Goal: Information Seeking & Learning: Learn about a topic

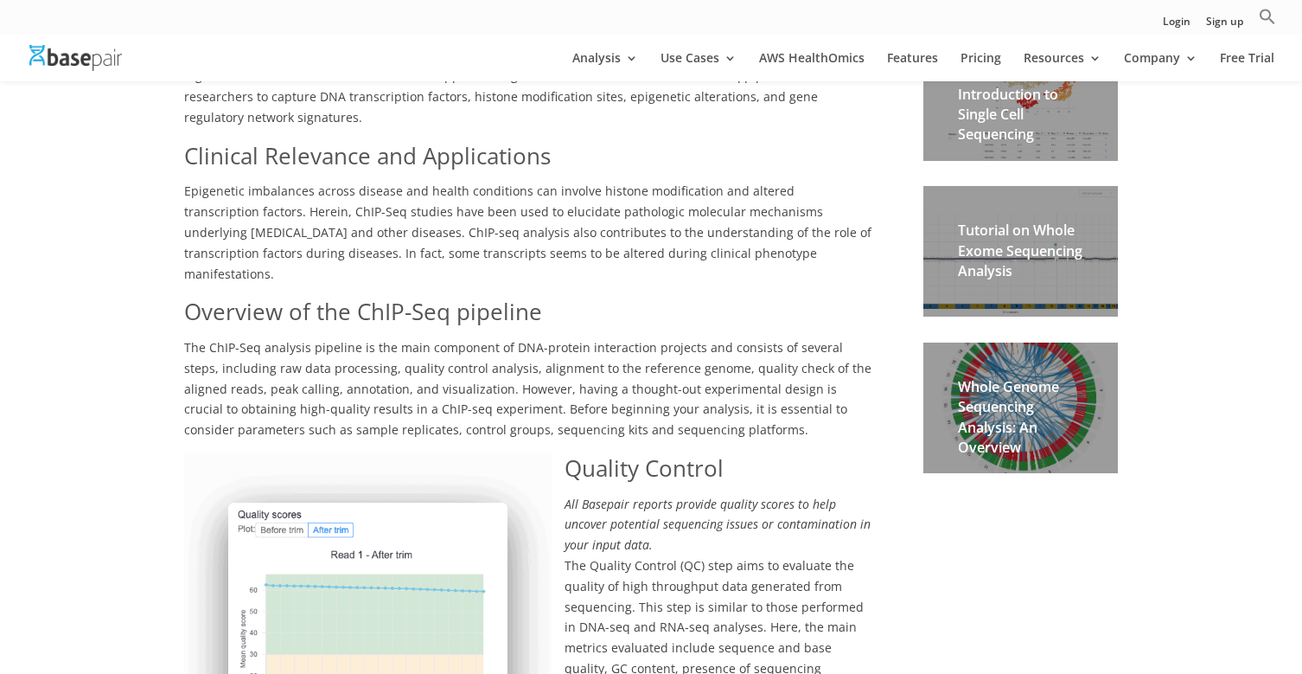
scroll to position [774, 0]
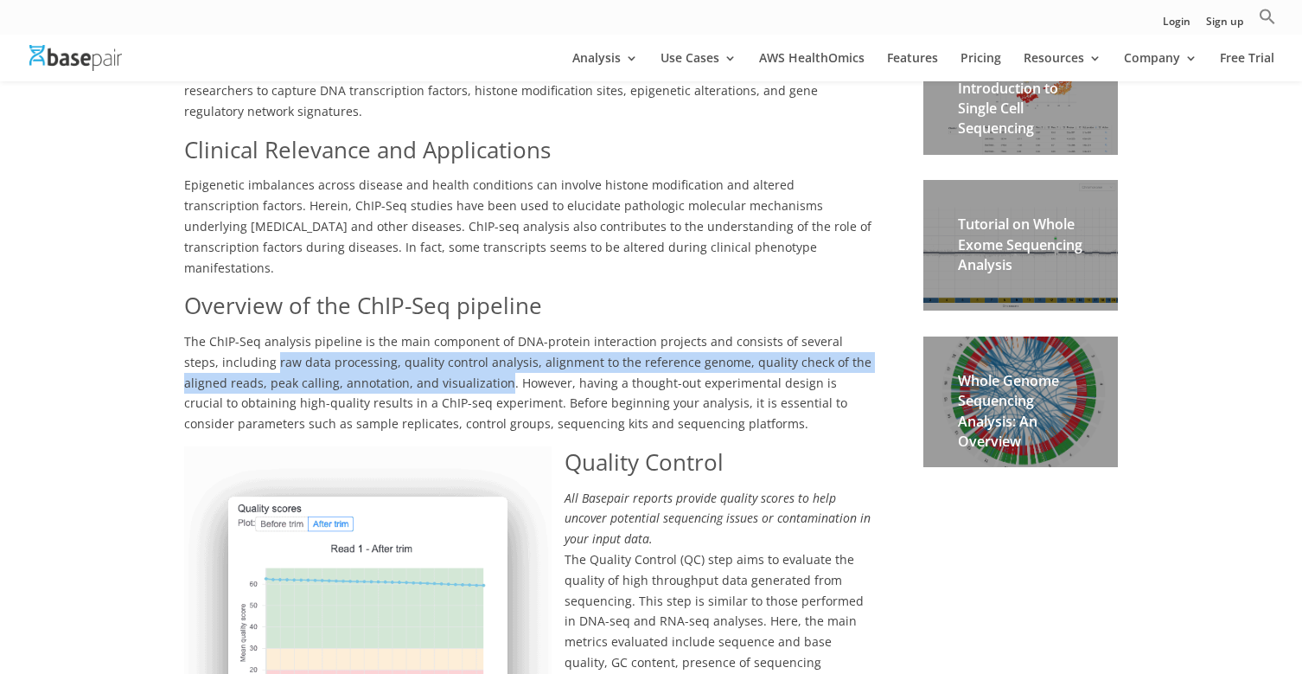
drag, startPoint x: 239, startPoint y: 325, endPoint x: 458, endPoint y: 342, distance: 219.4
click at [458, 342] on span "The ChIP-Seq analysis pipeline is the main component of DNA-protein interaction…" at bounding box center [528, 382] width 688 height 99
copy span "raw data processing, quality control analysis, alignment to the reference genom…"
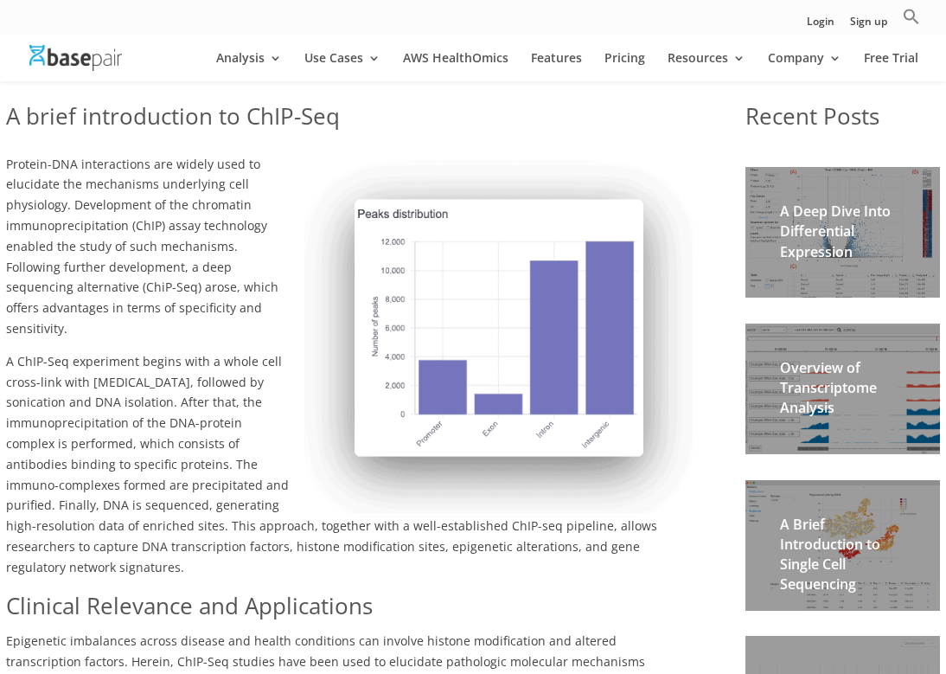
scroll to position [312, 0]
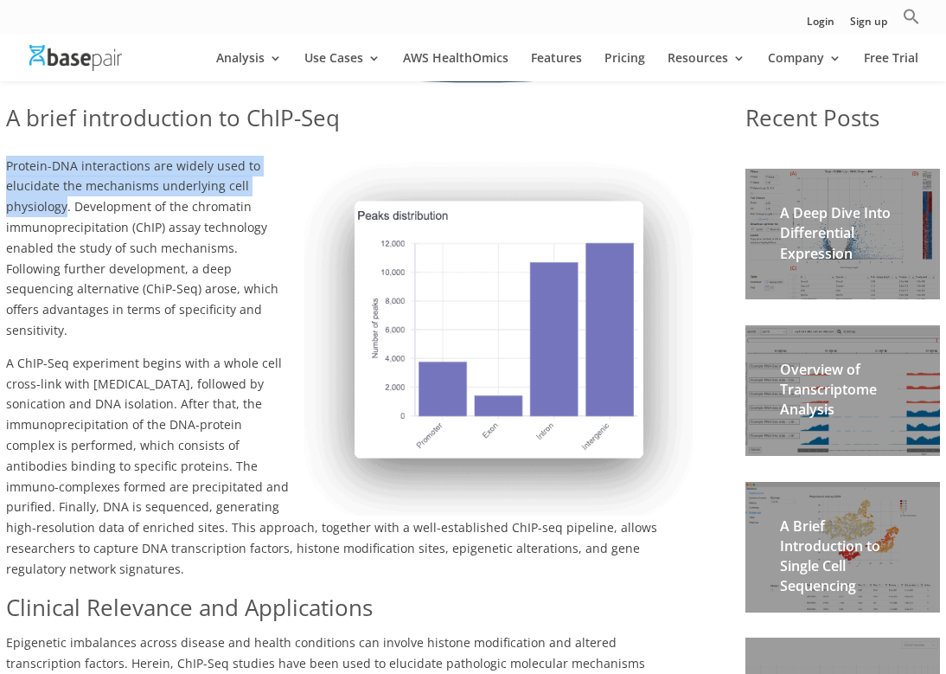
drag, startPoint x: 7, startPoint y: 164, endPoint x: 67, endPoint y: 209, distance: 74.7
click at [67, 209] on span "Protein-DNA interactions are widely used to elucidate the mechanisms underlying…" at bounding box center [142, 247] width 272 height 181
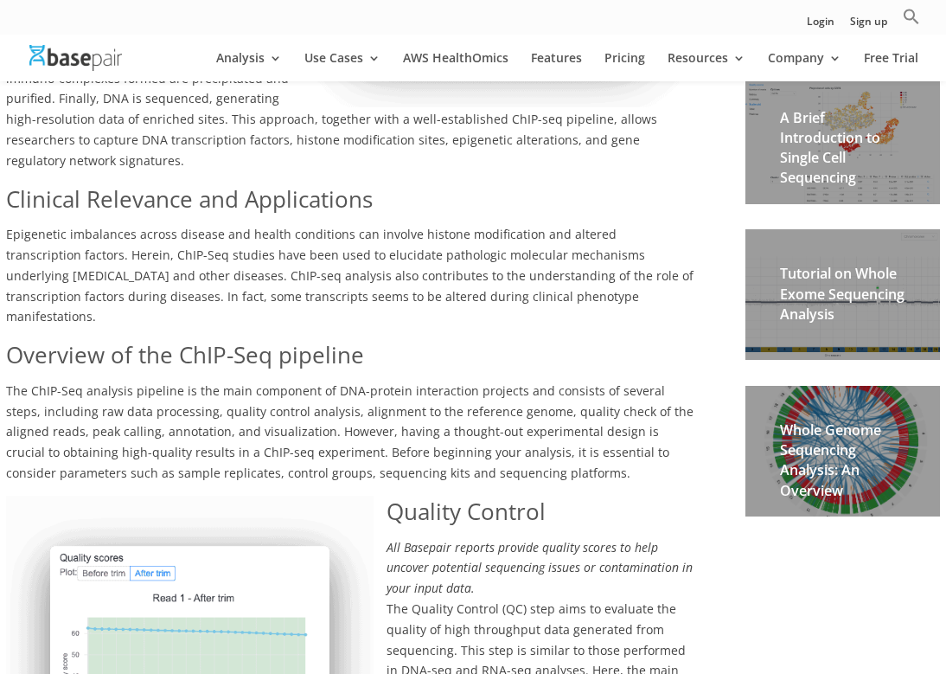
scroll to position [723, 0]
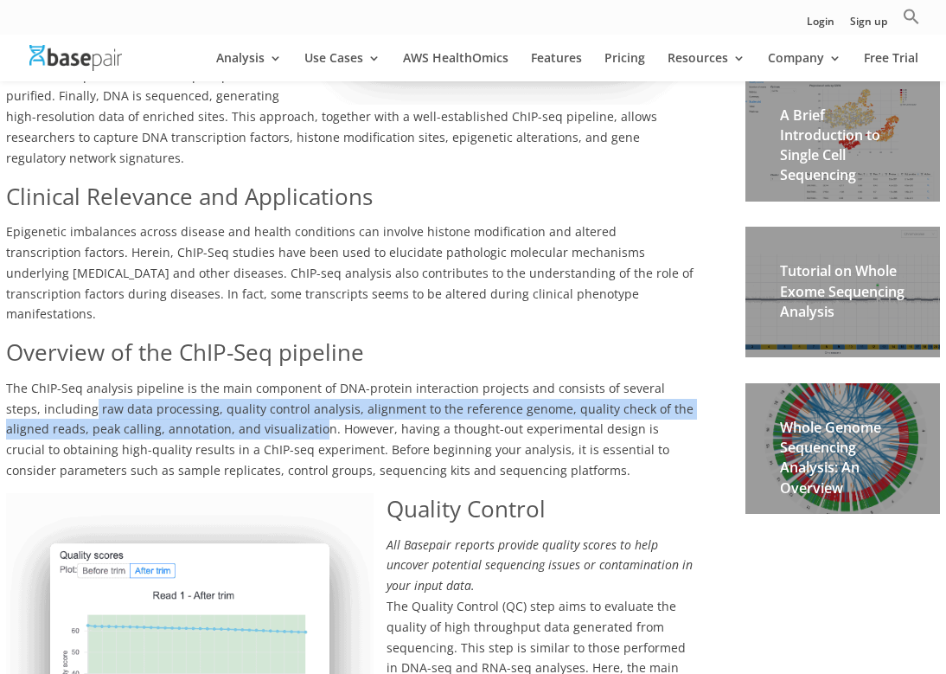
drag, startPoint x: 57, startPoint y: 372, endPoint x: 275, endPoint y: 387, distance: 218.4
click at [275, 387] on span "The ChIP-Seq analysis pipeline is the main component of DNA-protein interaction…" at bounding box center [350, 429] width 688 height 99
copy span "raw data processing, quality control analysis, alignment to the reference genom…"
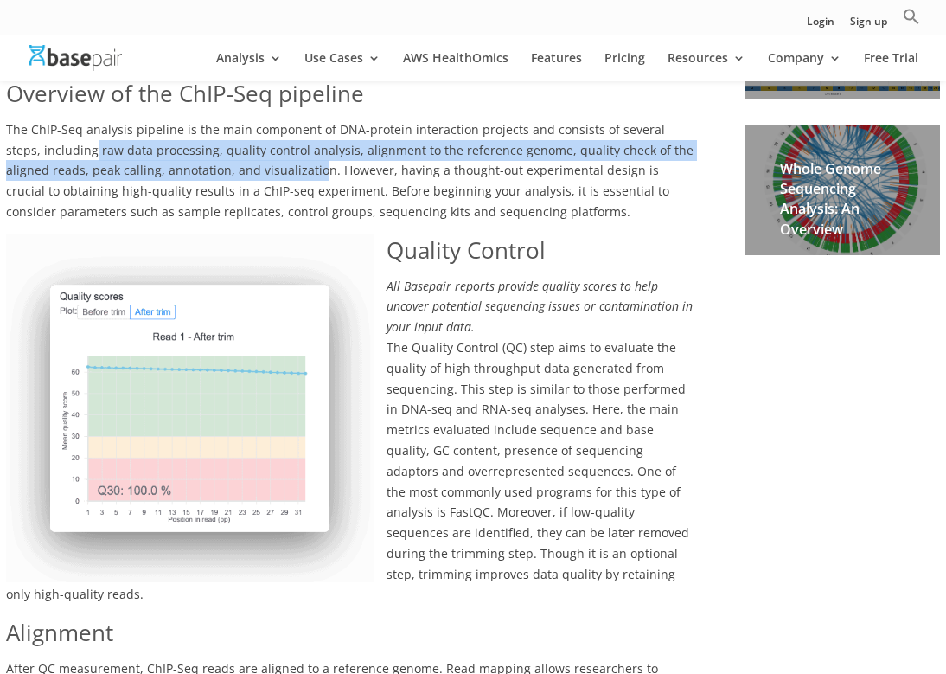
scroll to position [978, 0]
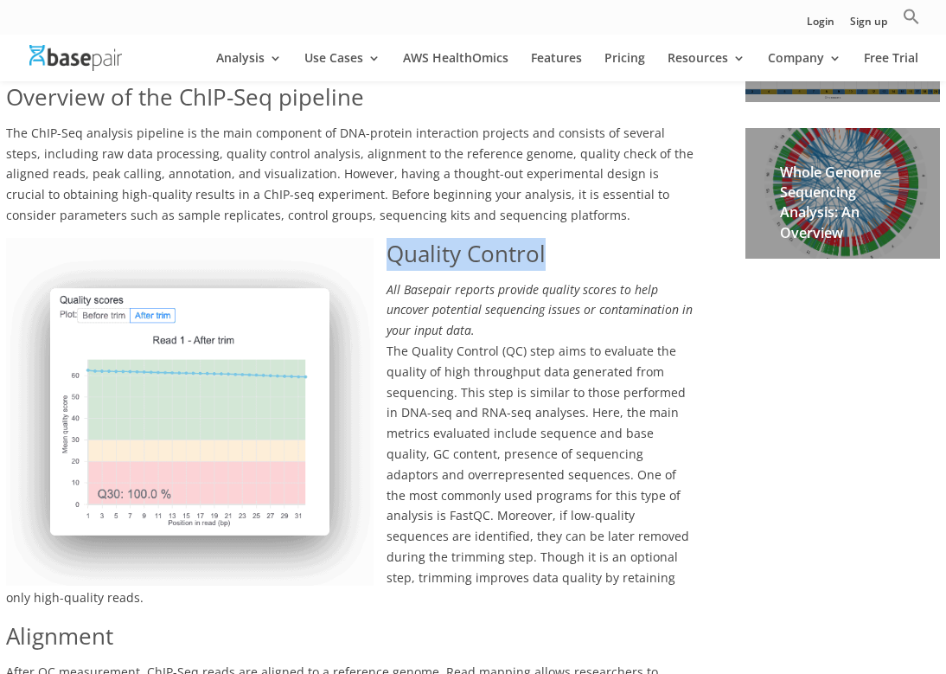
drag, startPoint x: 385, startPoint y: 216, endPoint x: 558, endPoint y: 210, distance: 173.1
click at [558, 238] on h2 "Quality Control" at bounding box center [350, 259] width 688 height 42
click at [583, 281] on em "All Basepair reports provide quality scores to help uncover potential sequencin…" at bounding box center [540, 310] width 306 height 58
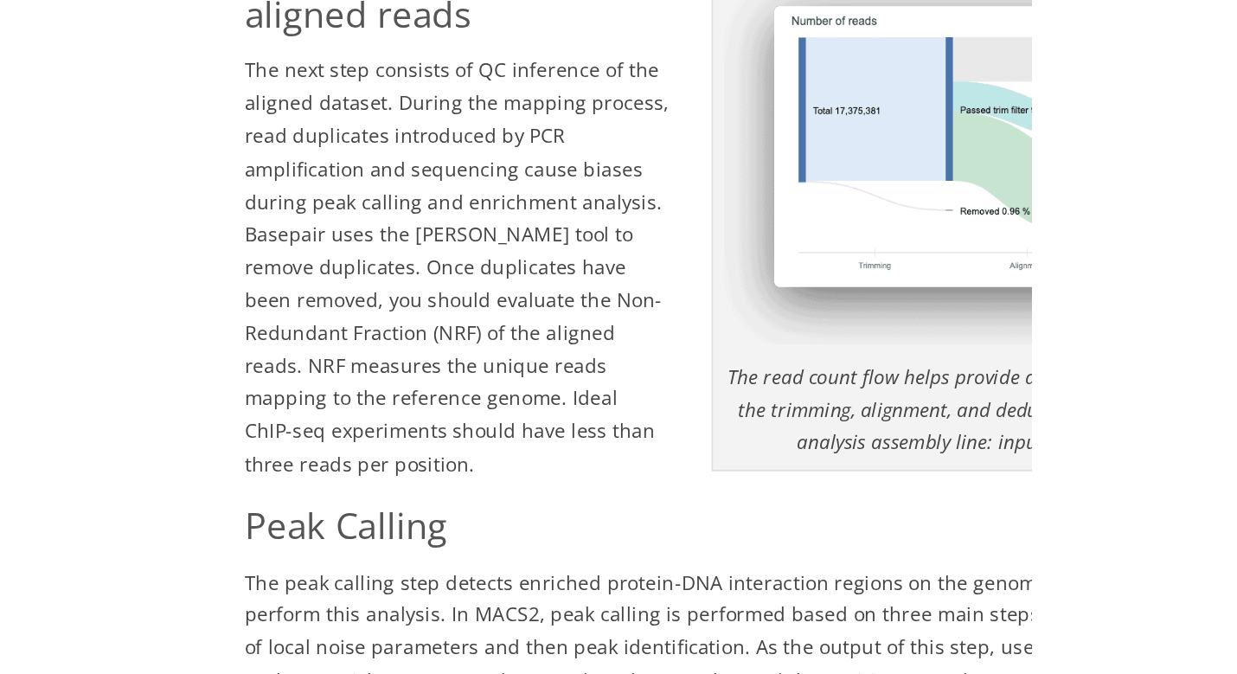
scroll to position [1312, 0]
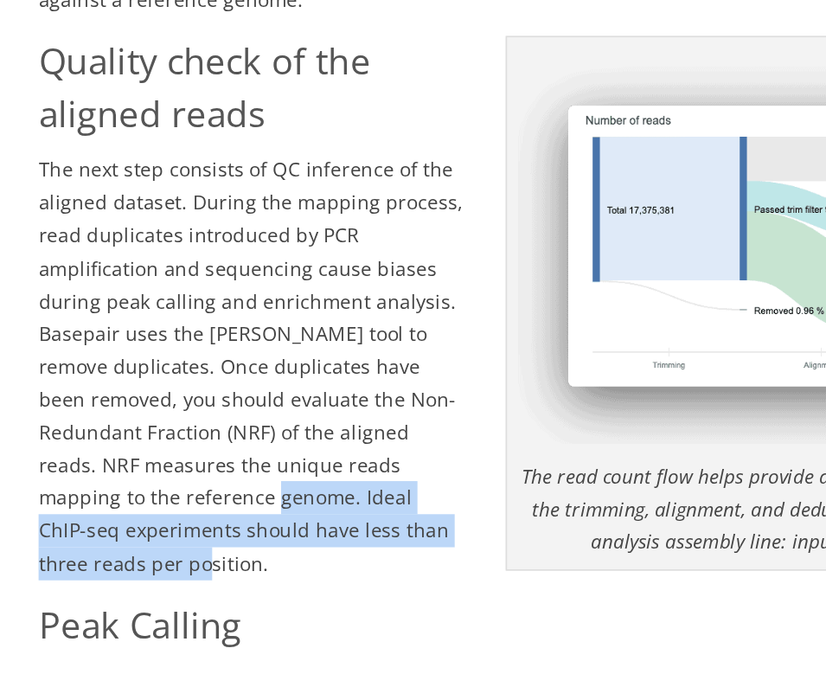
drag, startPoint x: 153, startPoint y: 253, endPoint x: 161, endPoint y: 281, distance: 28.7
click at [161, 281] on p "The next step consists of QC inference of the aligned dataset. During the mappi…" at bounding box center [413, 417] width 778 height 279
copy span "Ideal ChIP-seq experiments should have less than three reads per position."
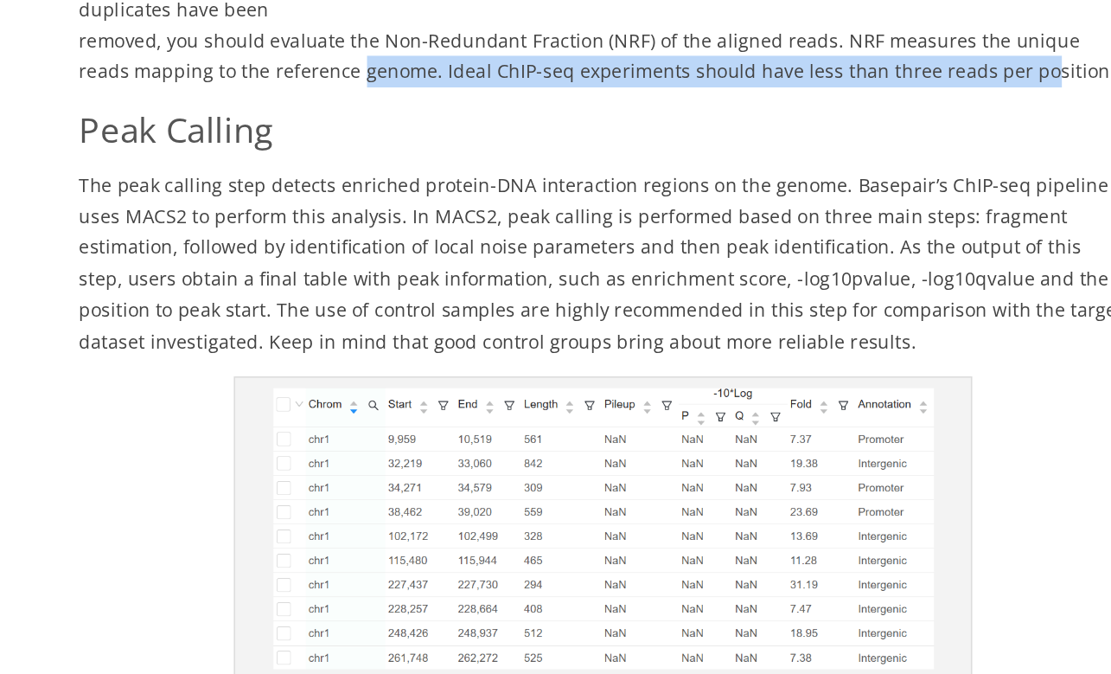
scroll to position [1962, 0]
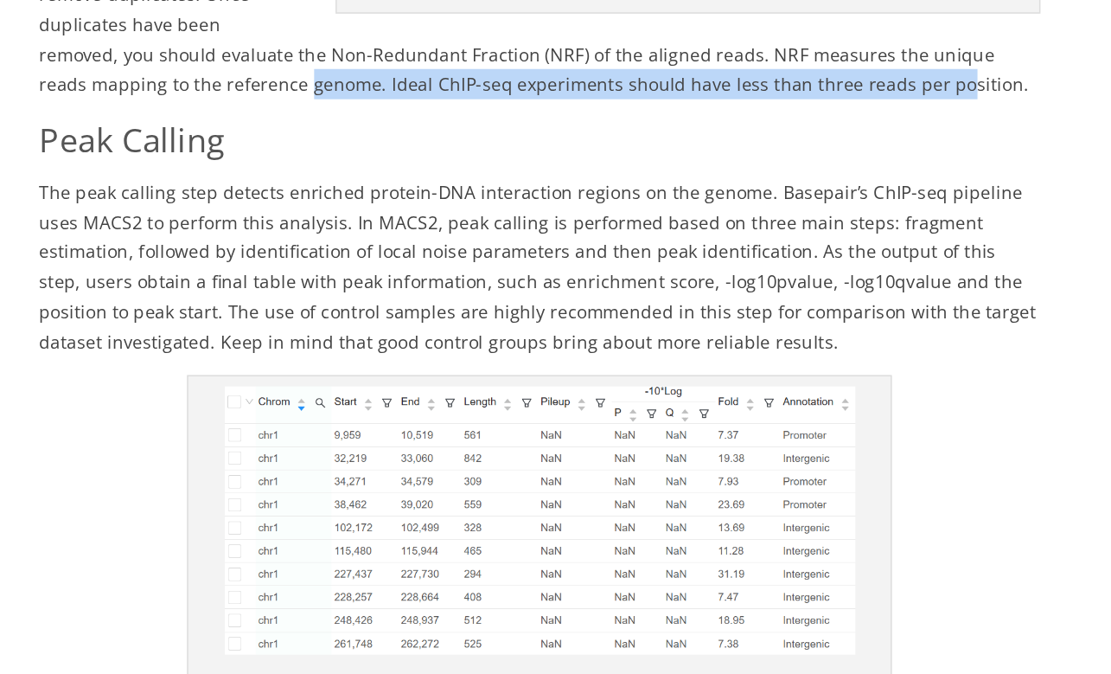
click at [445, 367] on img at bounding box center [432, 459] width 433 height 185
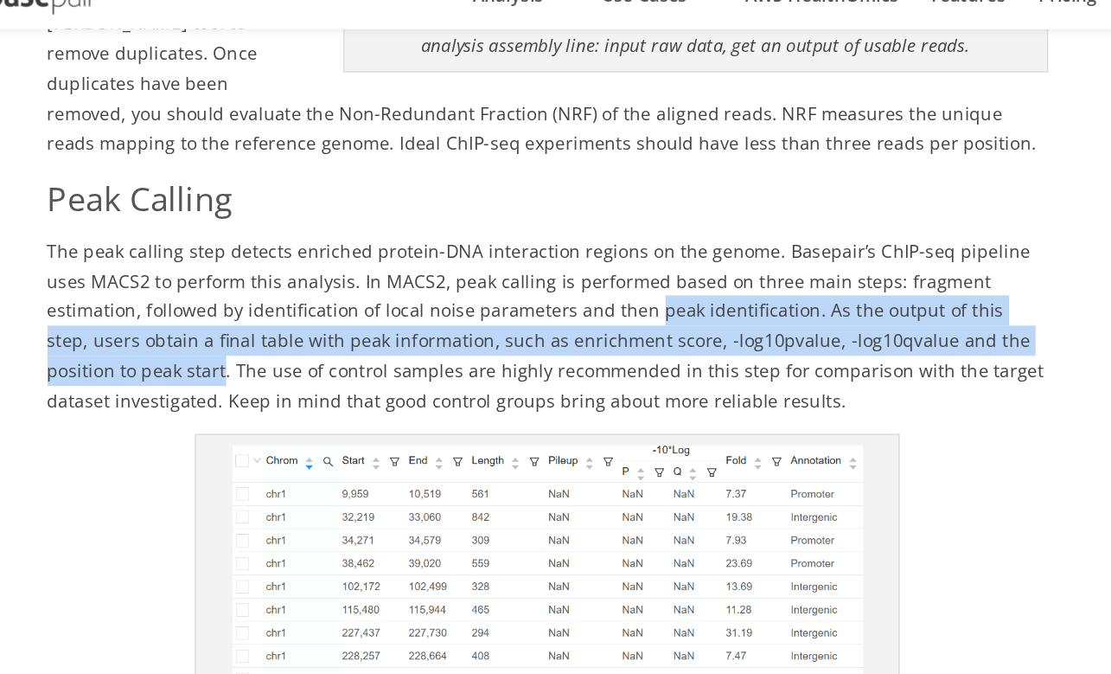
drag, startPoint x: 693, startPoint y: 163, endPoint x: 379, endPoint y: 146, distance: 314.4
click at [379, 225] on span "The peak calling step detects enriched protein-DNA interaction regions on the g…" at bounding box center [431, 284] width 685 height 119
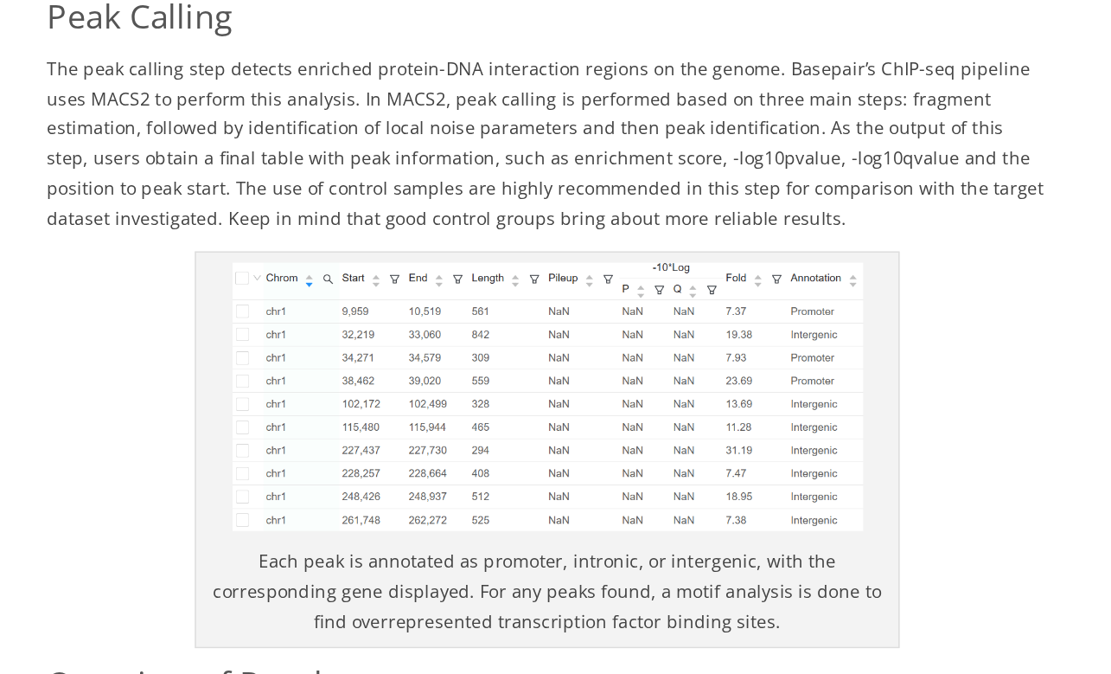
click at [198, 561] on p "Each peak is annotated as promoter, intronic, or intergenic, with the correspon…" at bounding box center [432, 591] width 469 height 61
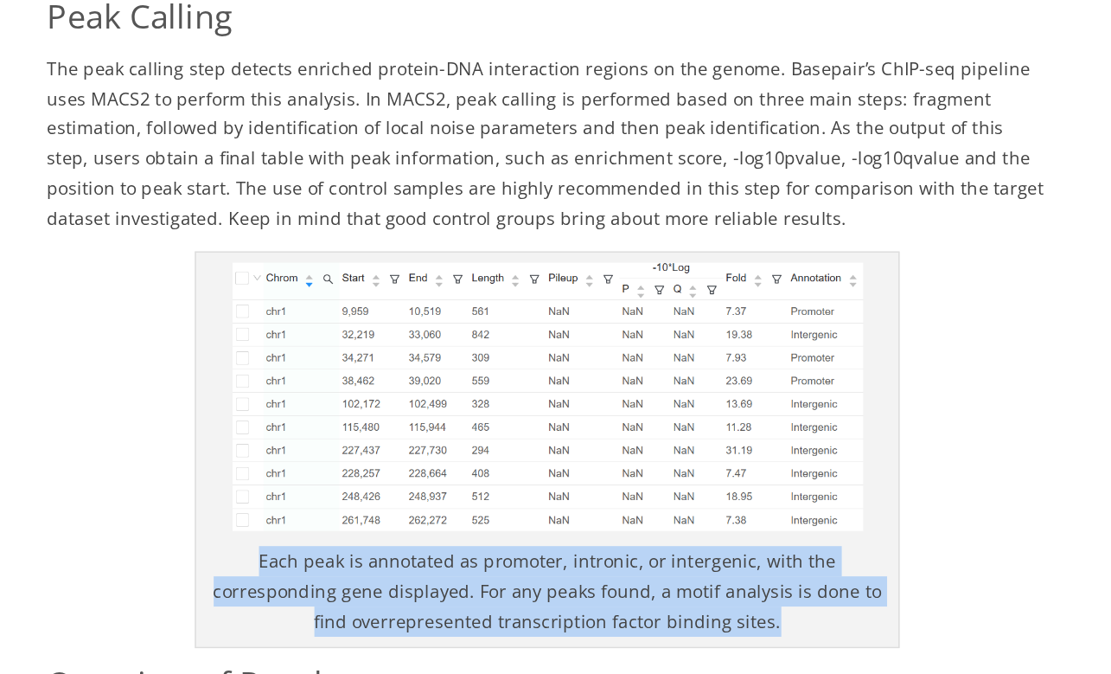
drag, startPoint x: 139, startPoint y: 309, endPoint x: 531, endPoint y: 349, distance: 393.8
click at [531, 359] on div "Each peak is annotated as promoter, intronic, or intergenic, with the correspon…" at bounding box center [432, 495] width 484 height 272
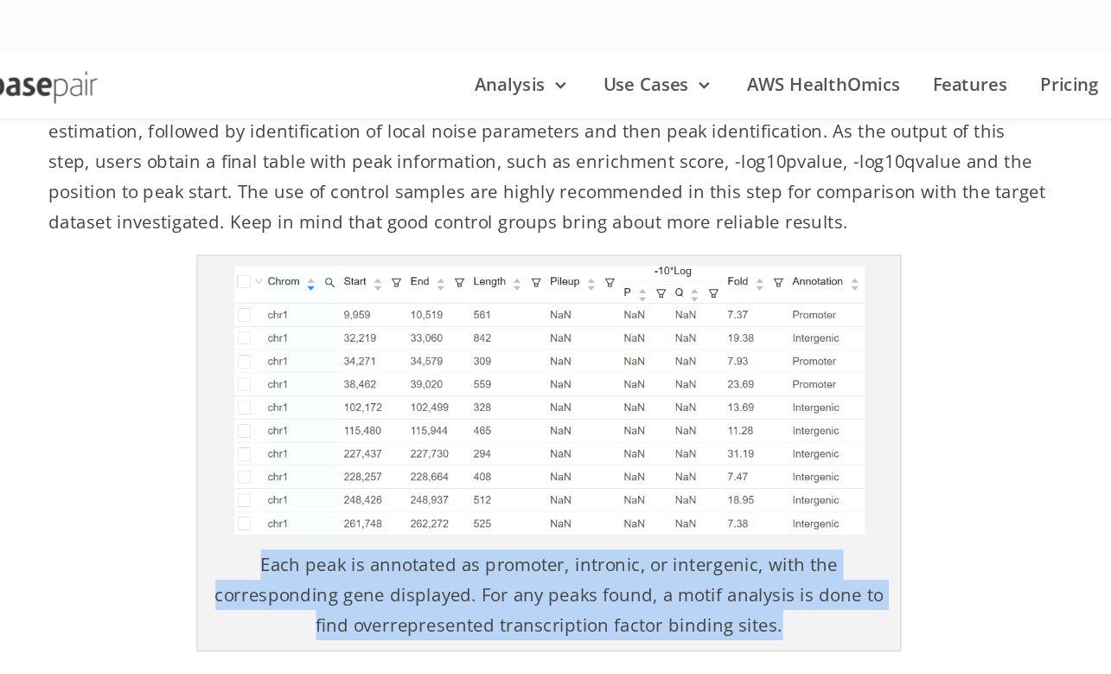
scroll to position [2119, 0]
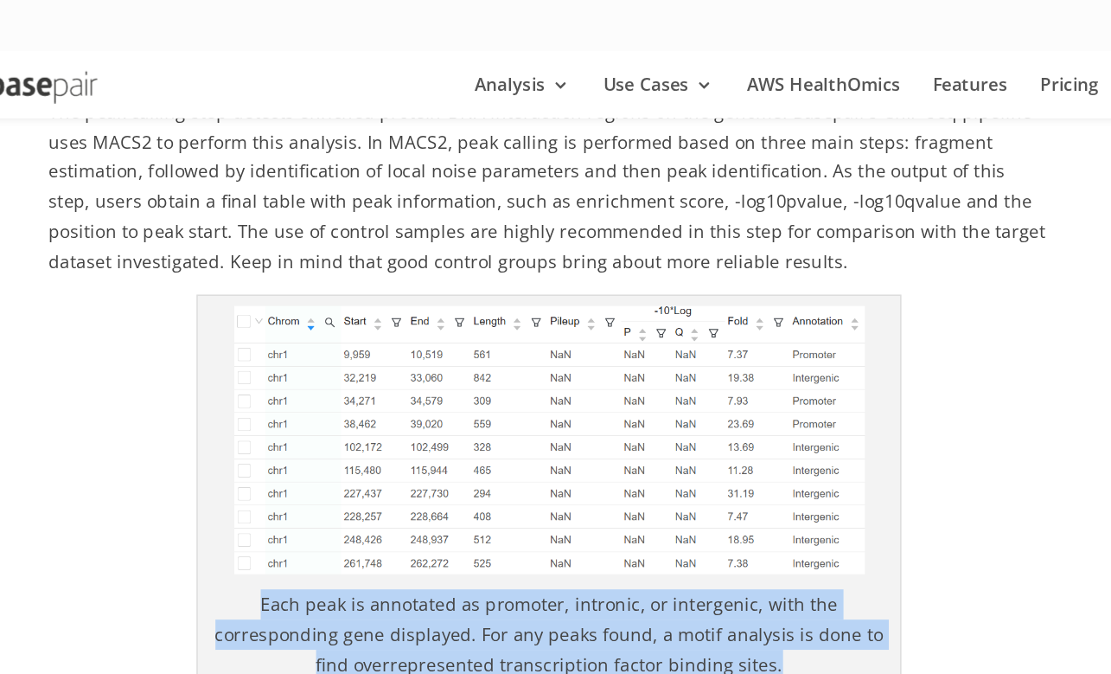
click at [190, 301] on div "Each peak is annotated as promoter, intronic, or intergenic, with the correspon…" at bounding box center [432, 338] width 484 height 272
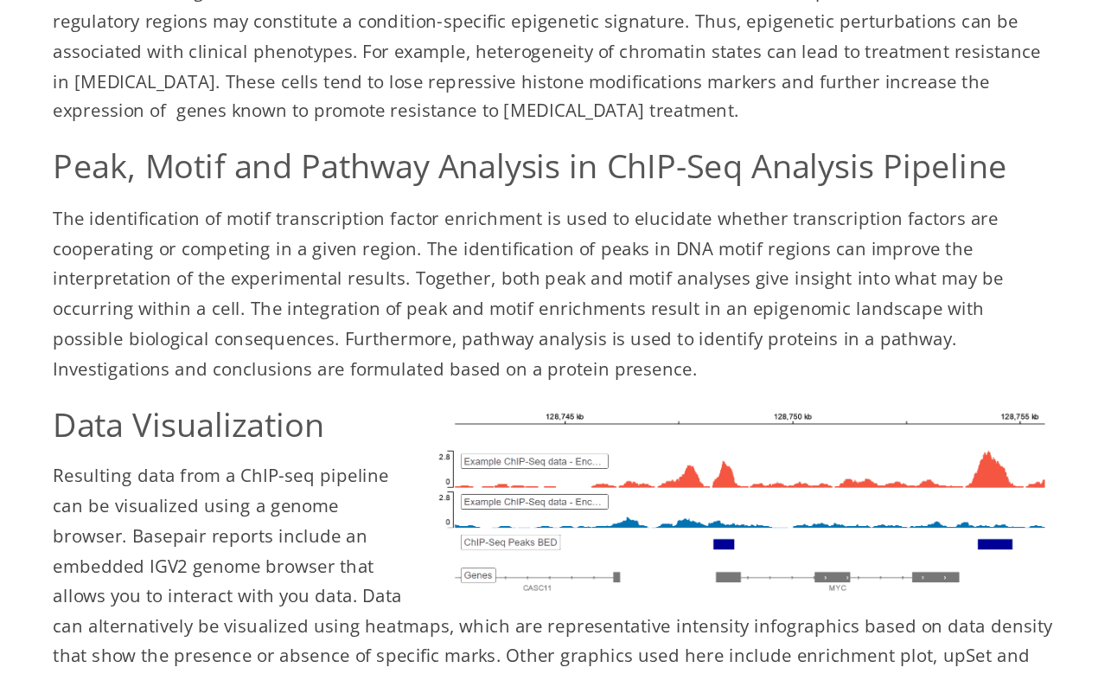
scroll to position [2497, 0]
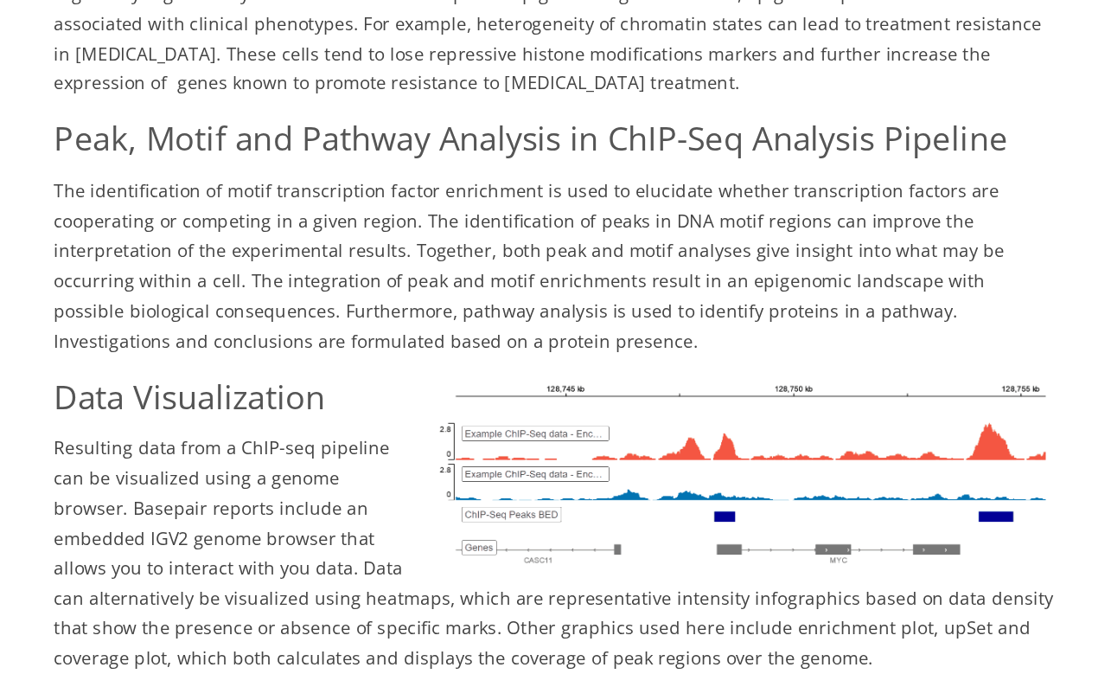
click at [345, 459] on img at bounding box center [561, 527] width 432 height 136
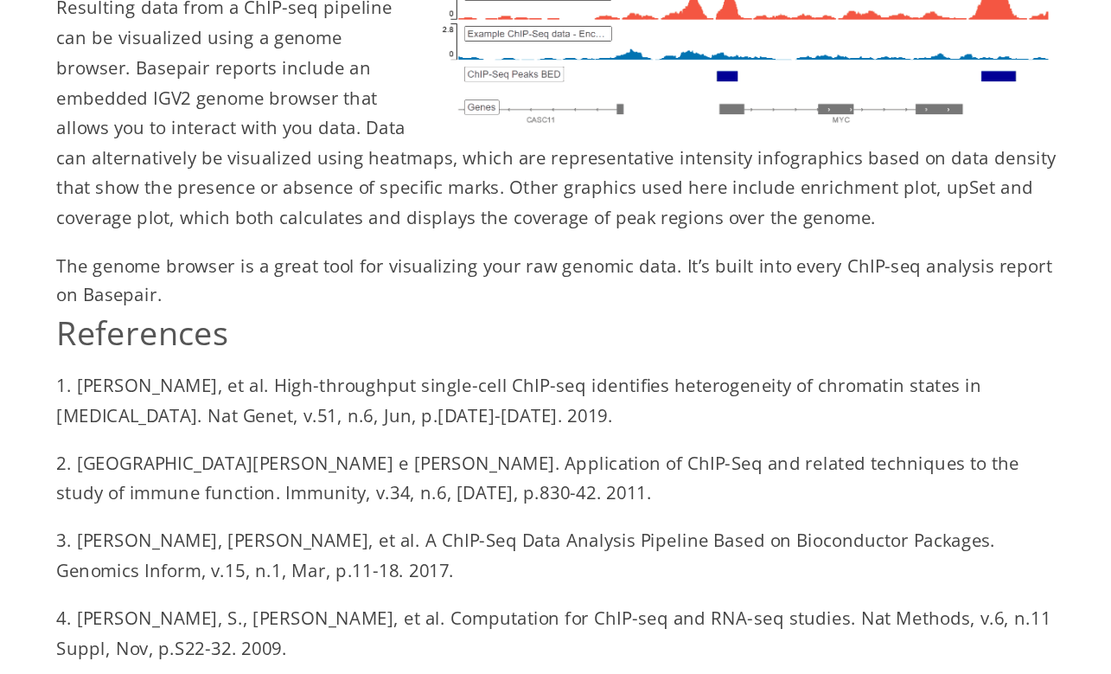
scroll to position [2807, 0]
